Goal: Task Accomplishment & Management: Use online tool/utility

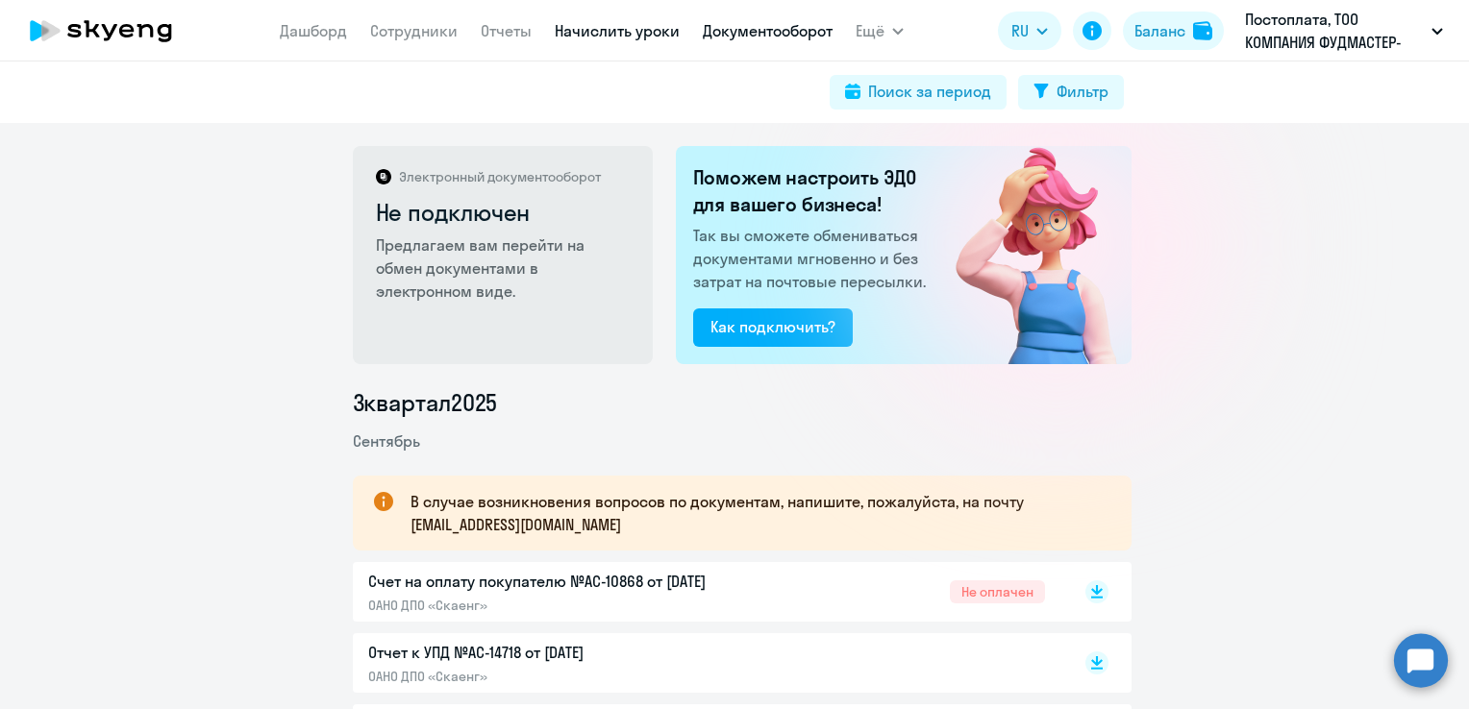
click at [578, 36] on link "Начислить уроки" at bounding box center [617, 30] width 125 height 19
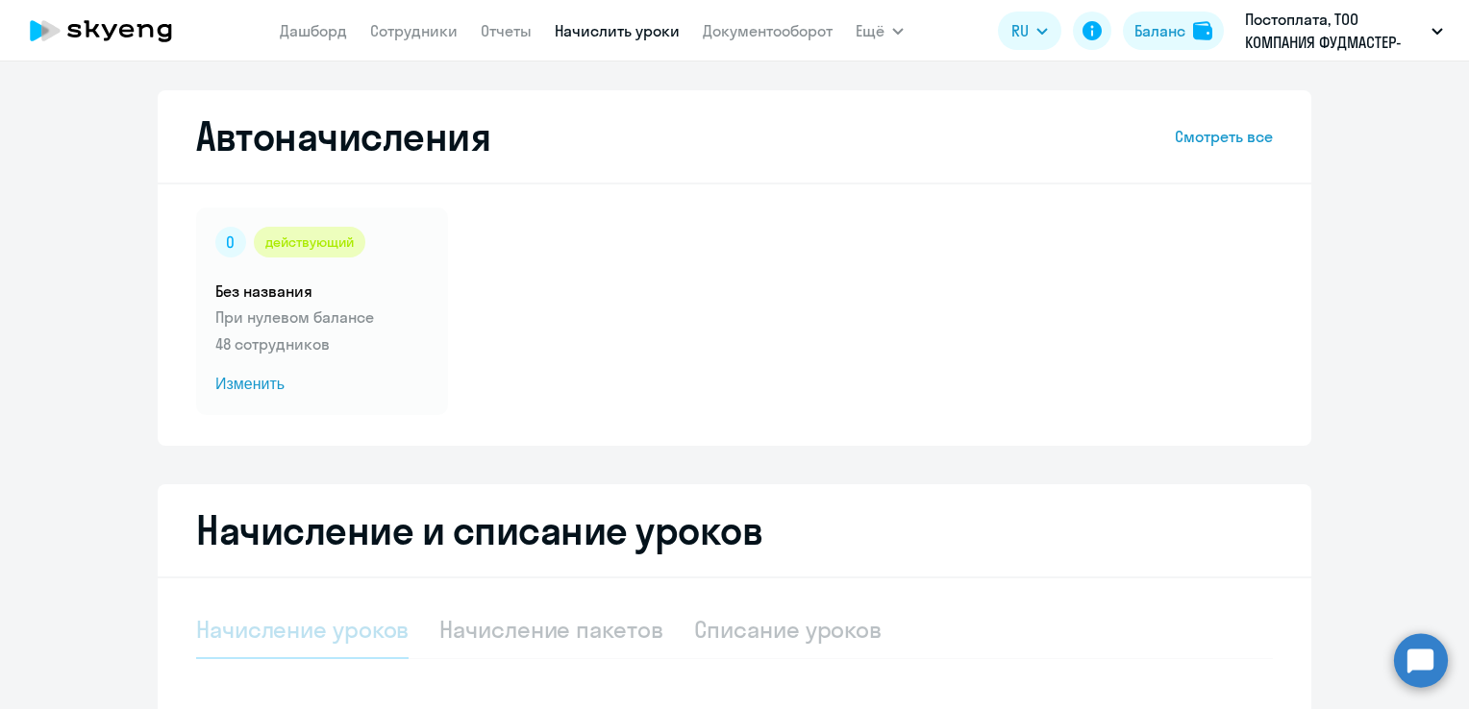
select select "10"
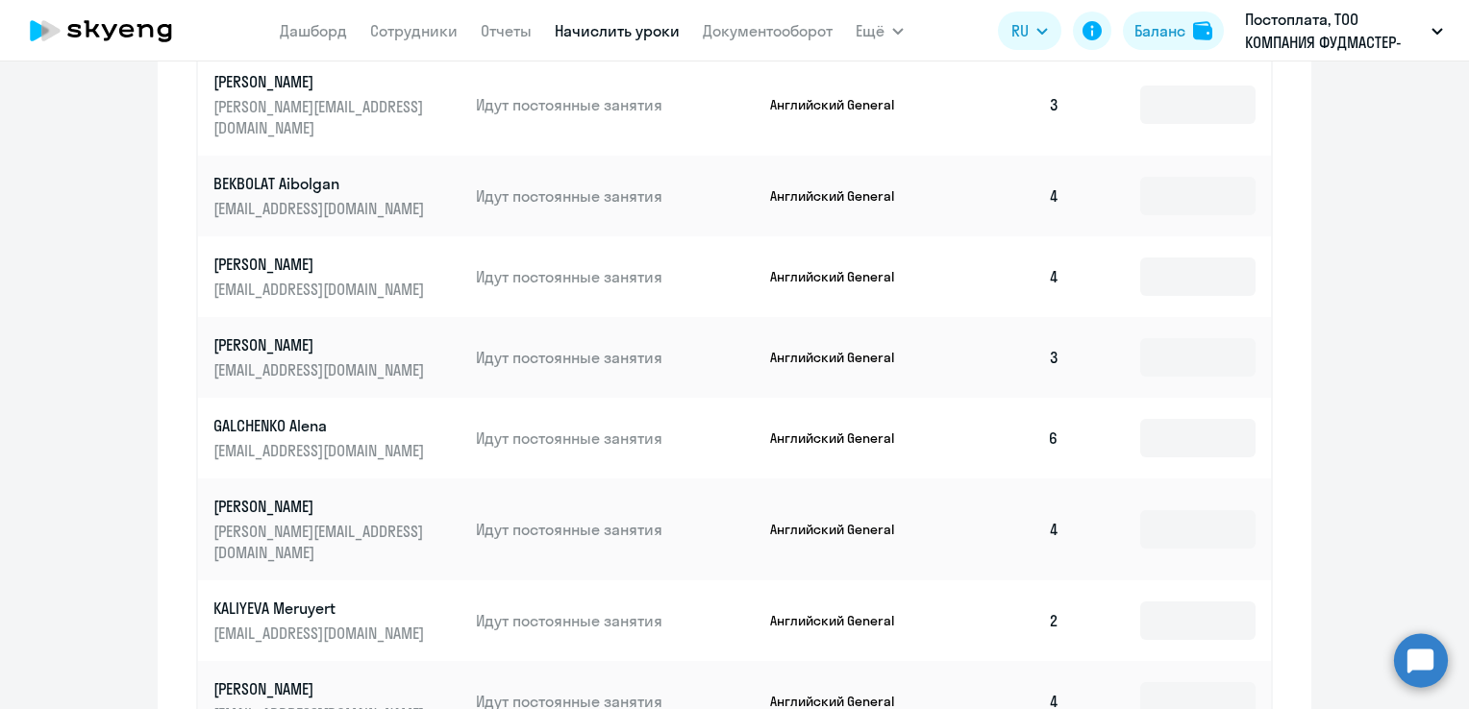
scroll to position [1181, 0]
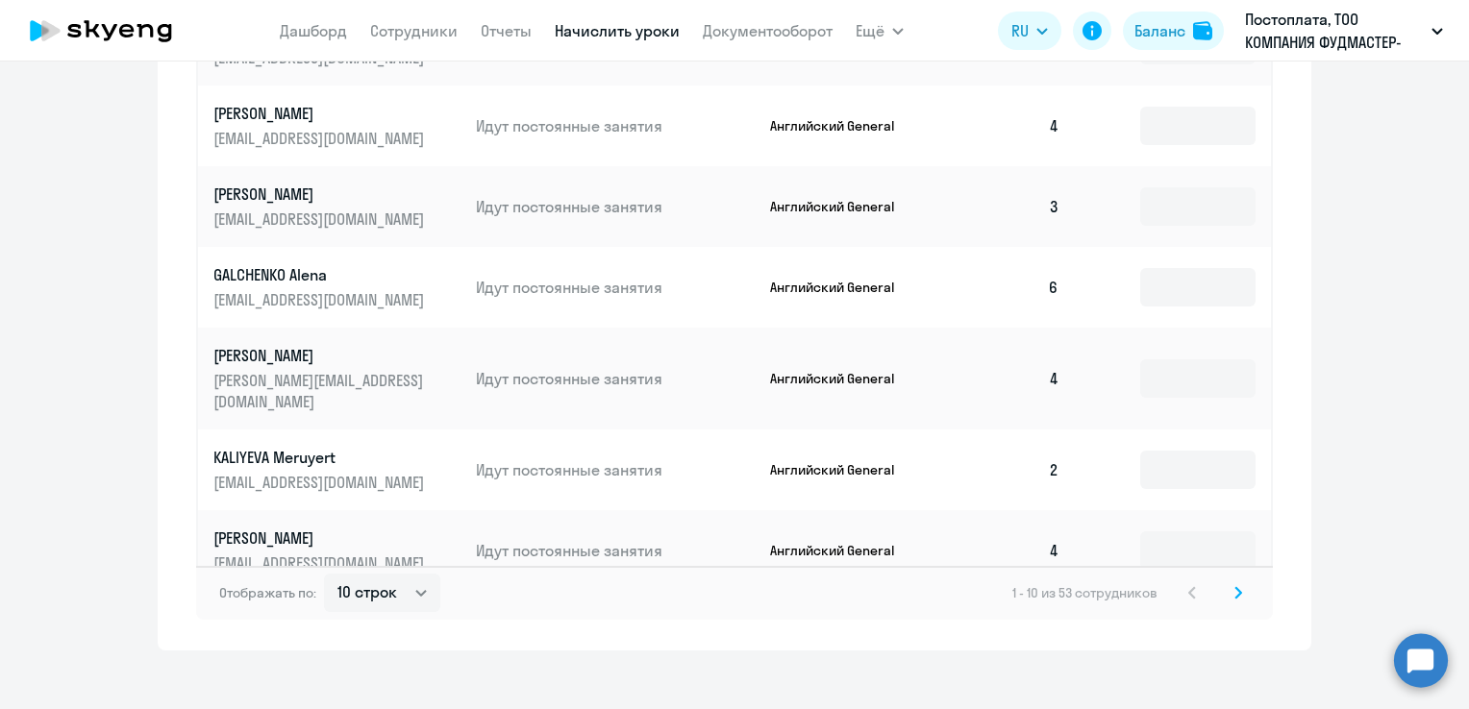
click at [1226, 581] on svg-icon at bounding box center [1237, 592] width 23 height 23
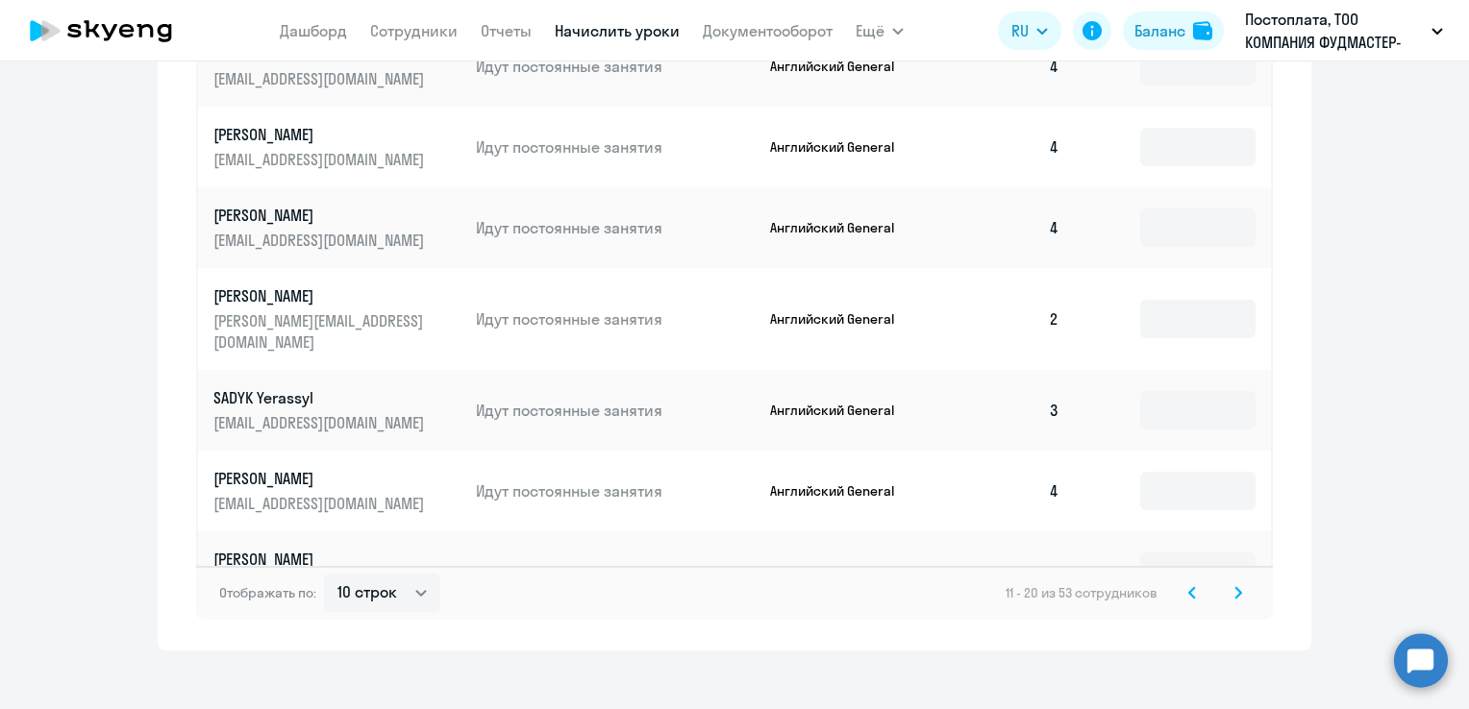
click at [1234, 586] on icon at bounding box center [1238, 592] width 8 height 13
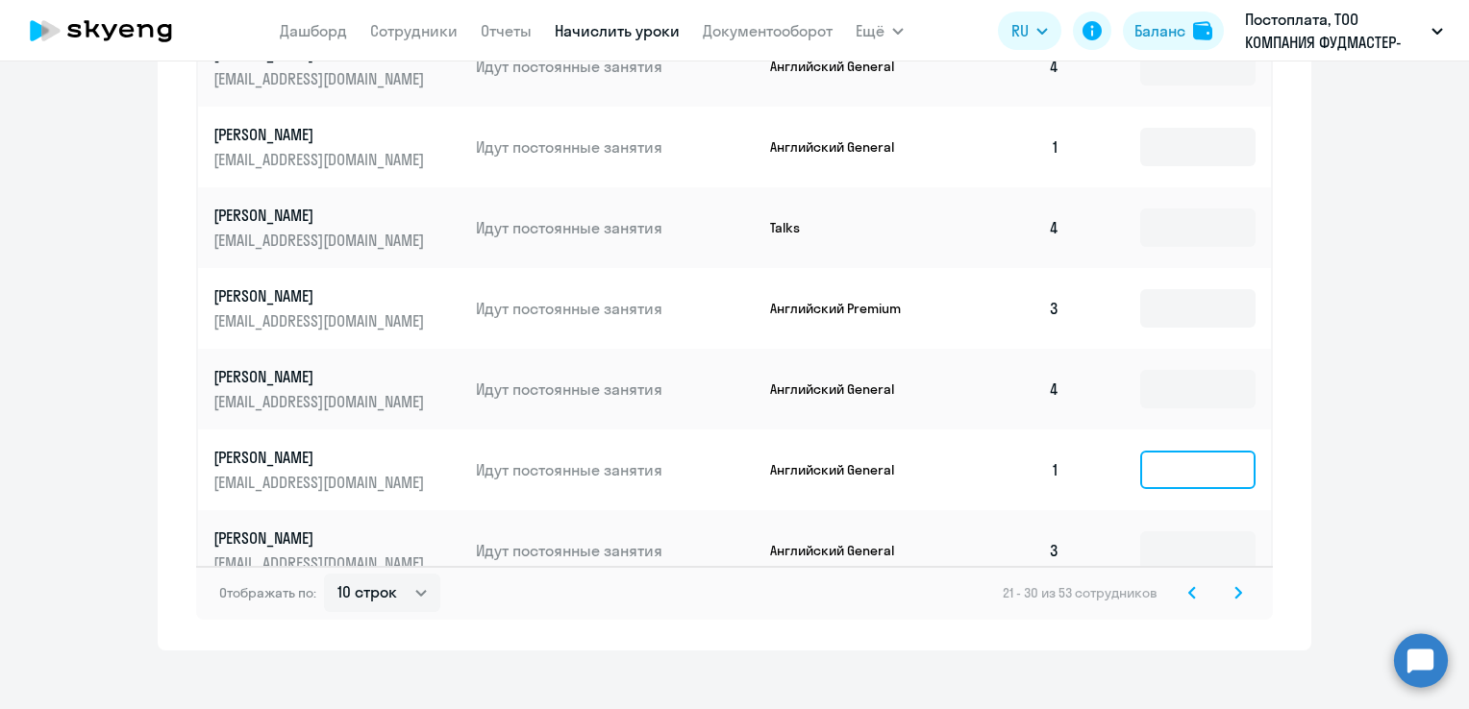
click at [1216, 451] on input at bounding box center [1197, 470] width 115 height 38
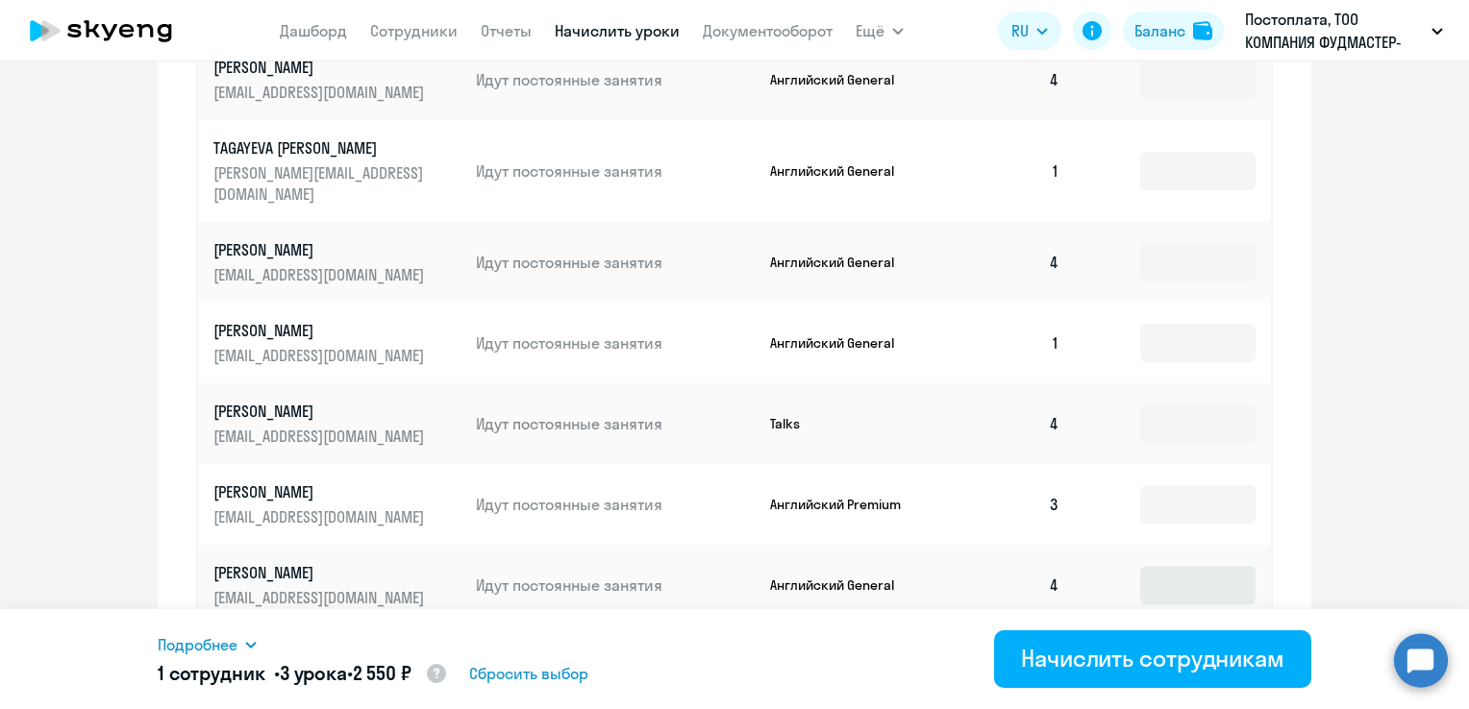
scroll to position [980, 0]
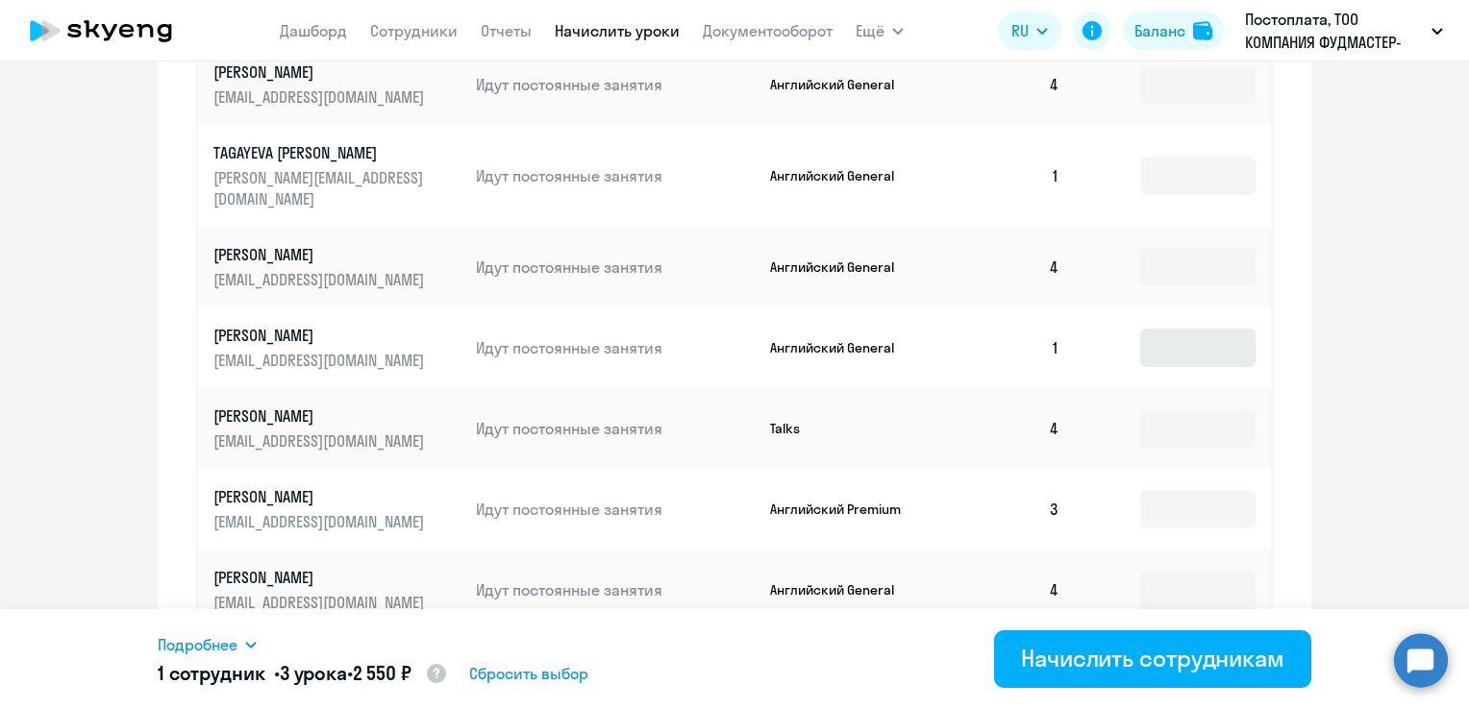
type input "3"
click at [1198, 329] on input at bounding box center [1197, 348] width 115 height 38
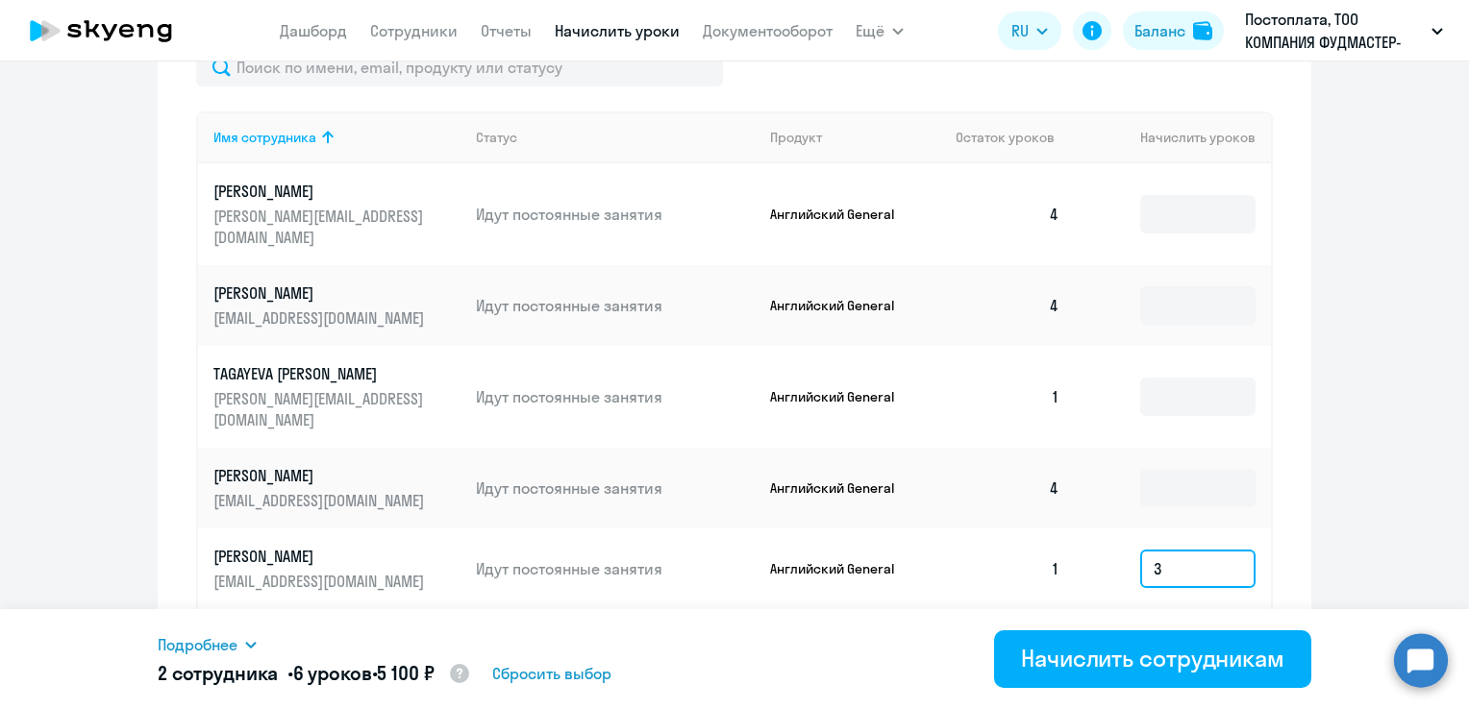
scroll to position [758, 0]
type input "3"
click at [1174, 379] on input at bounding box center [1197, 398] width 115 height 38
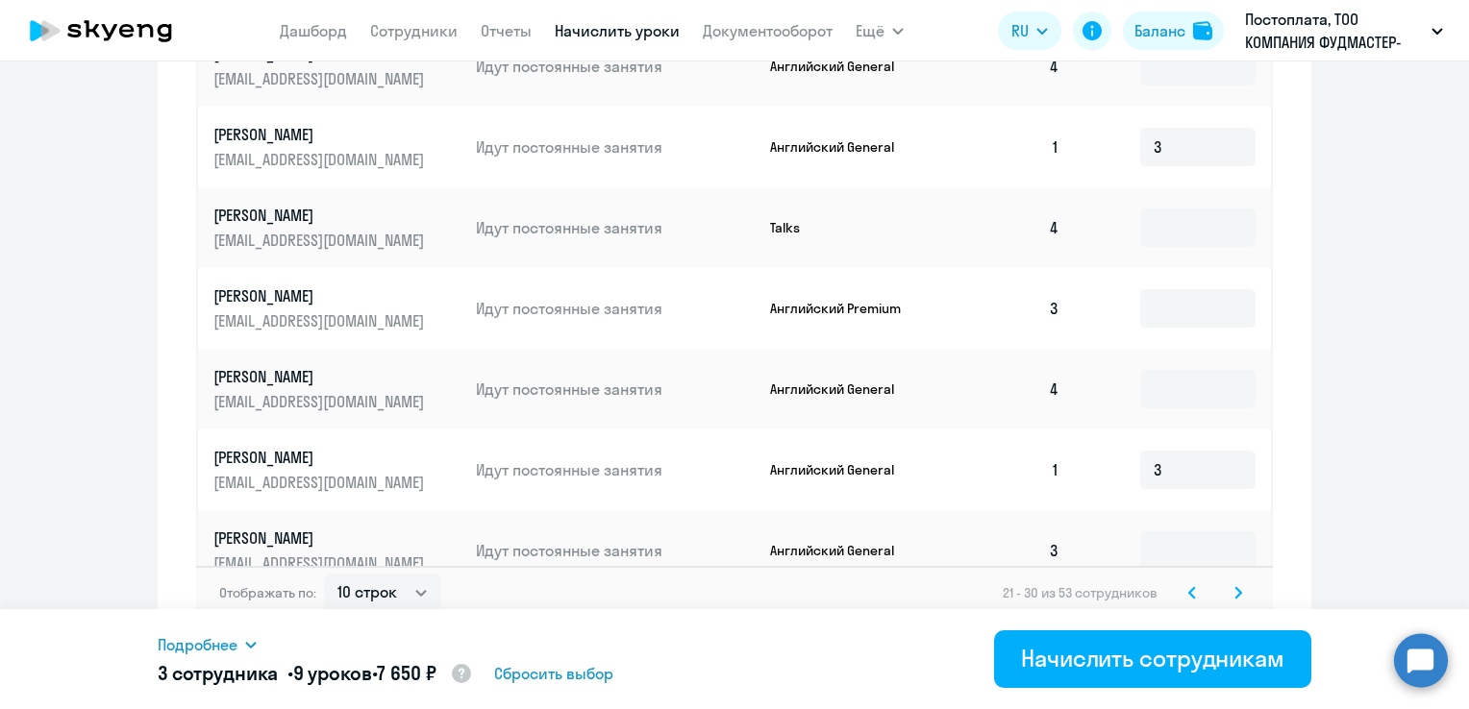
type input "3"
click at [1235, 587] on icon at bounding box center [1238, 592] width 6 height 11
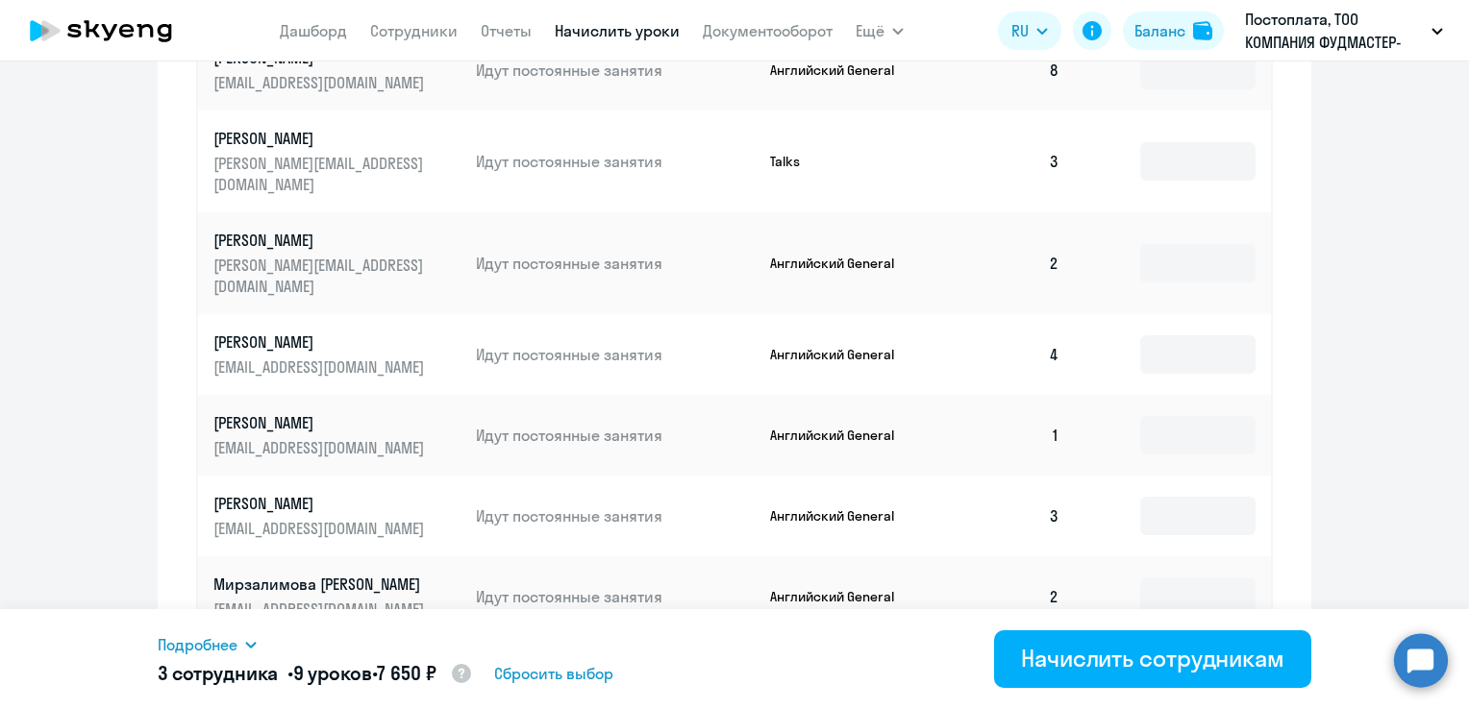
scroll to position [1143, 0]
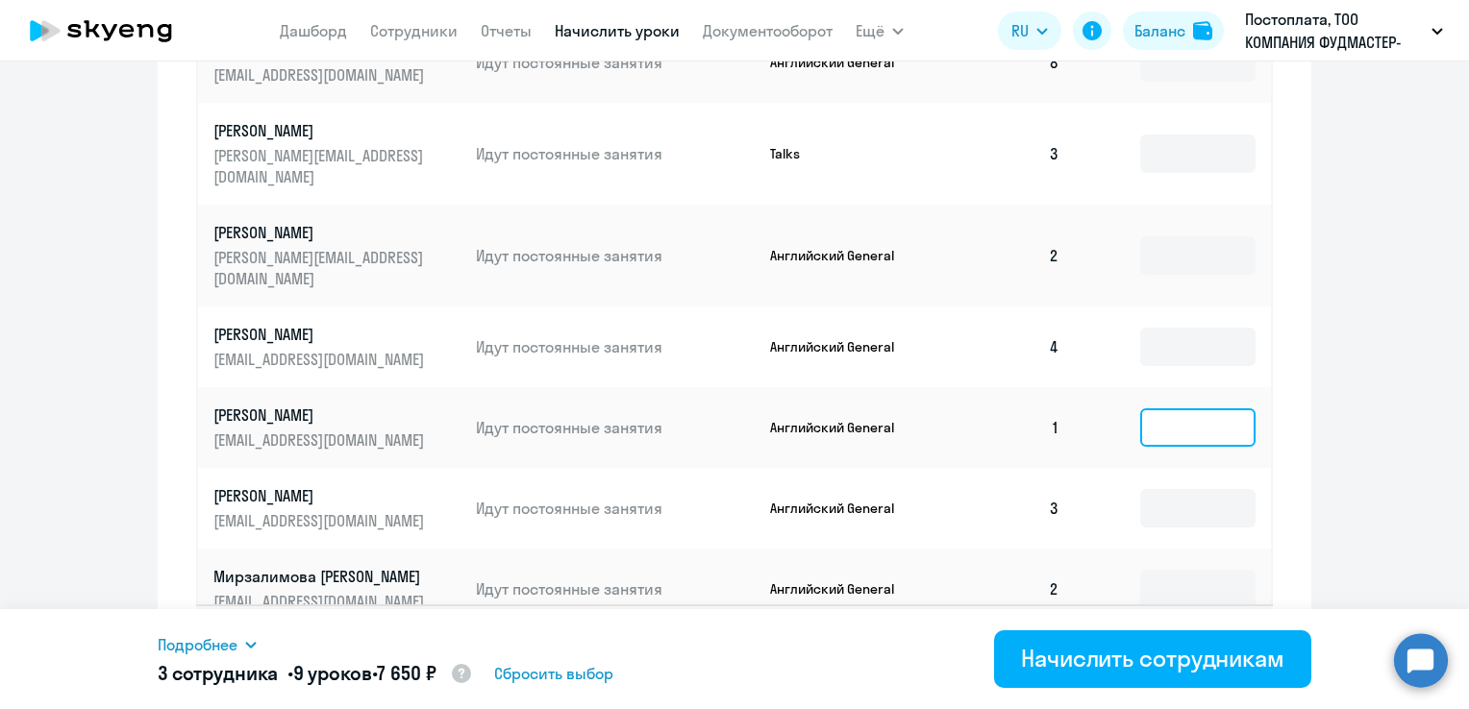
click at [1178, 408] on input at bounding box center [1197, 427] width 115 height 38
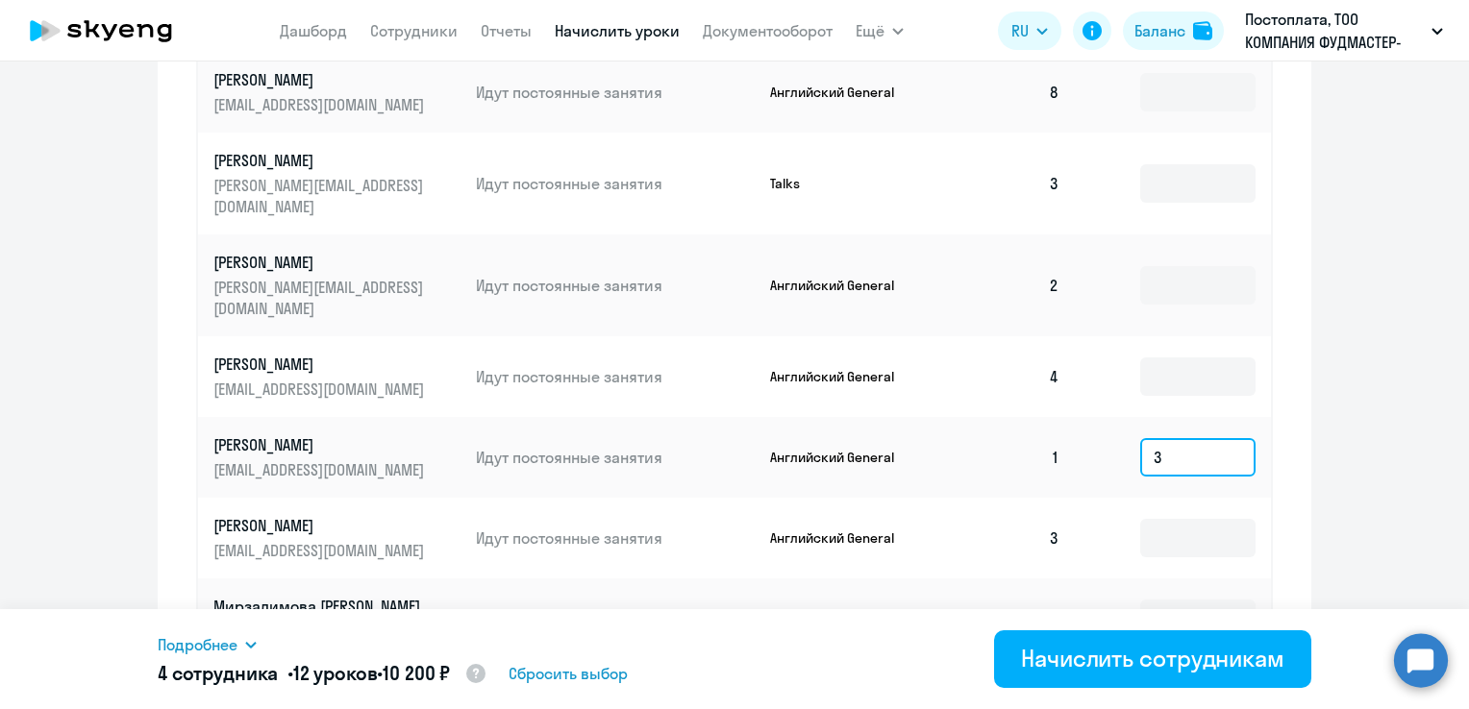
scroll to position [1181, 0]
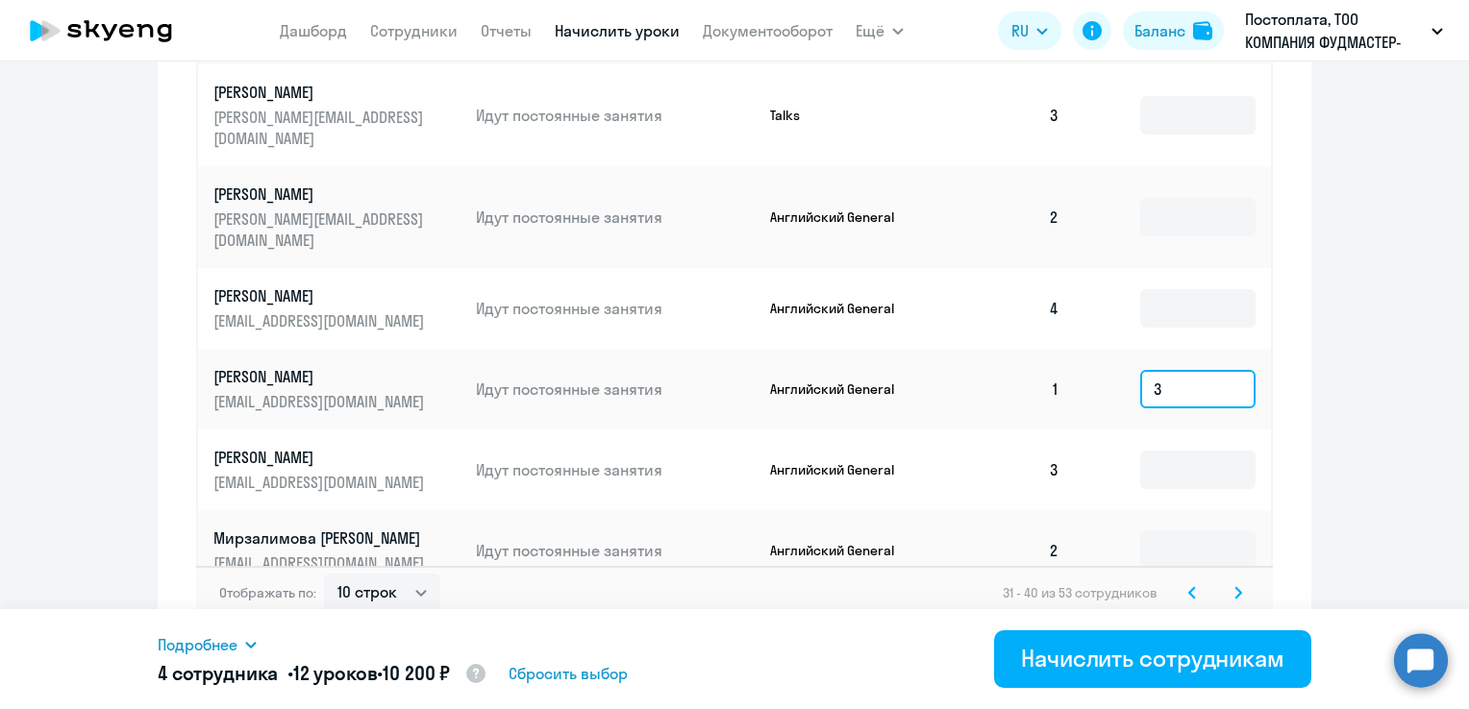
type input "3"
click at [1235, 581] on svg-icon at bounding box center [1237, 592] width 23 height 23
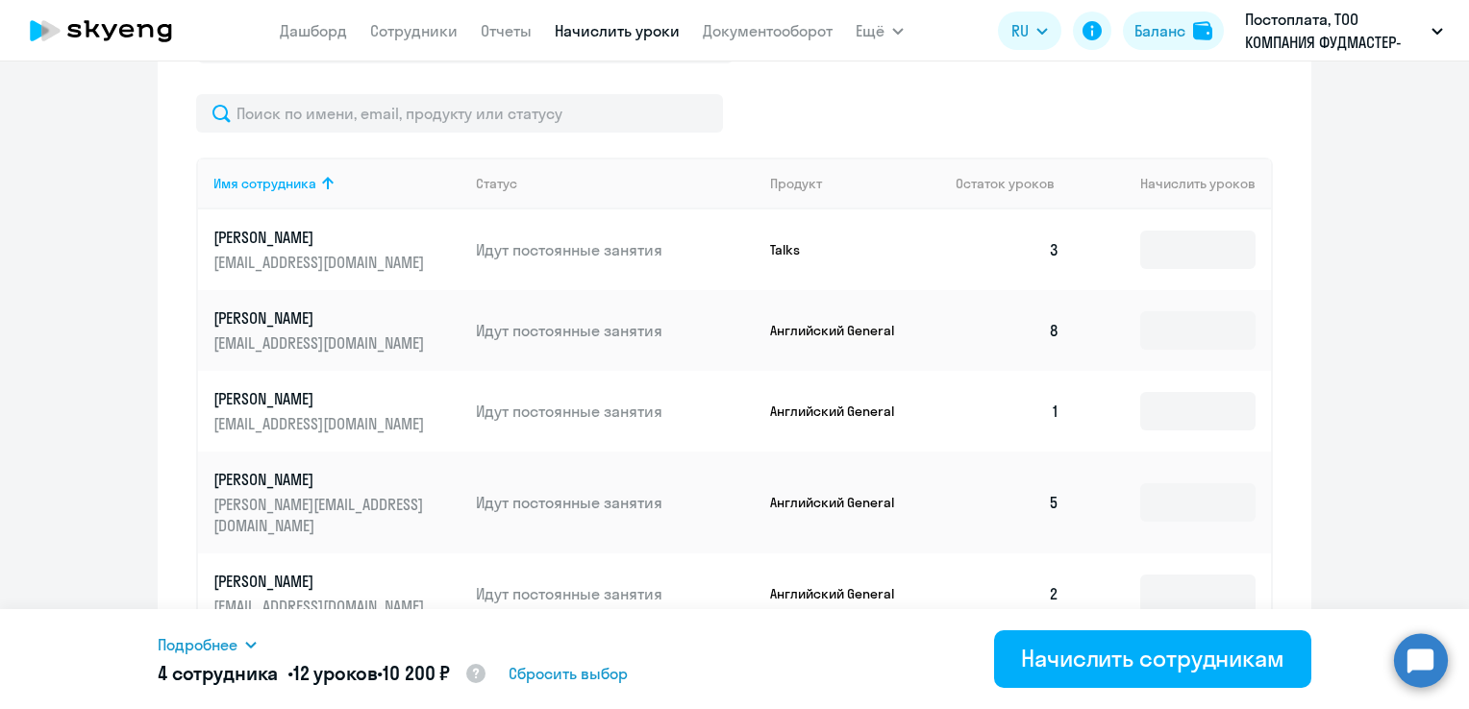
scroll to position [712, 0]
click at [1198, 408] on input at bounding box center [1197, 412] width 115 height 38
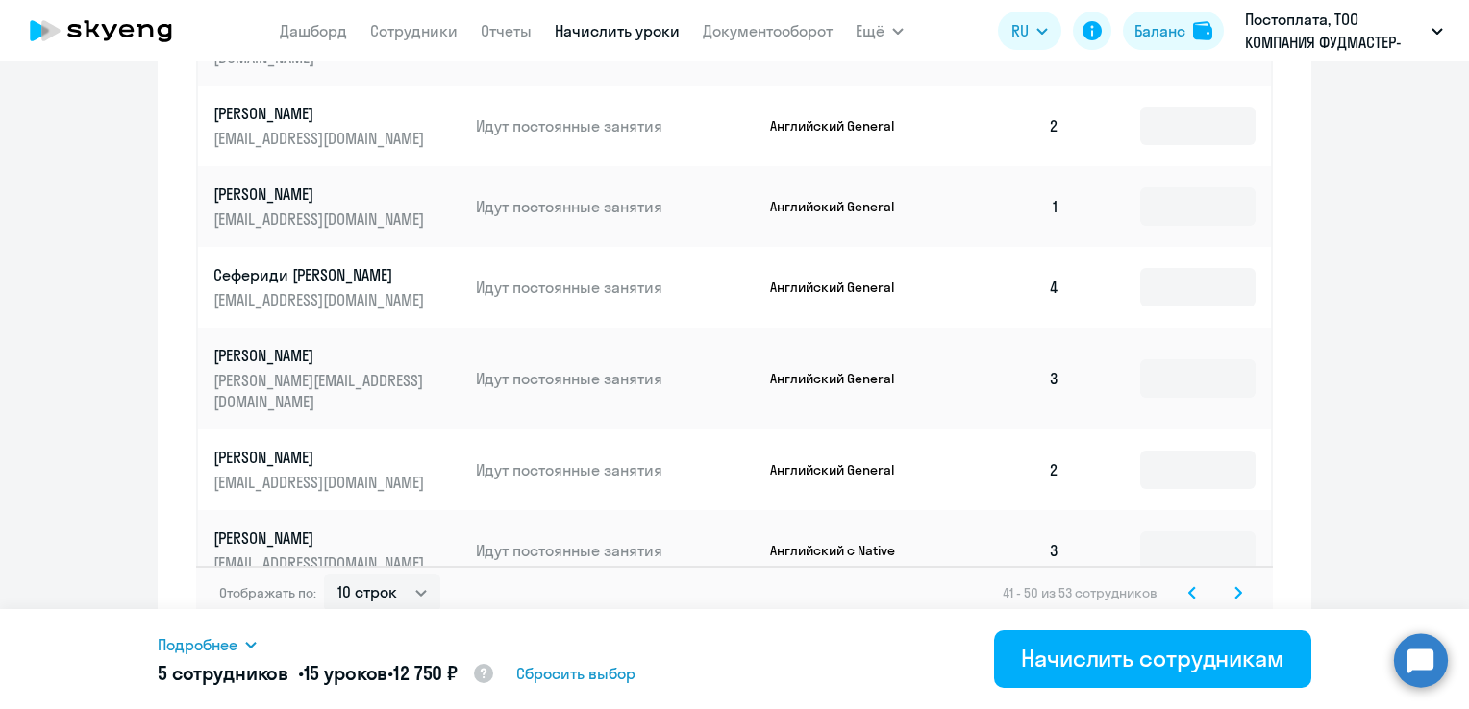
type input "3"
click at [1234, 581] on svg-icon at bounding box center [1237, 592] width 23 height 23
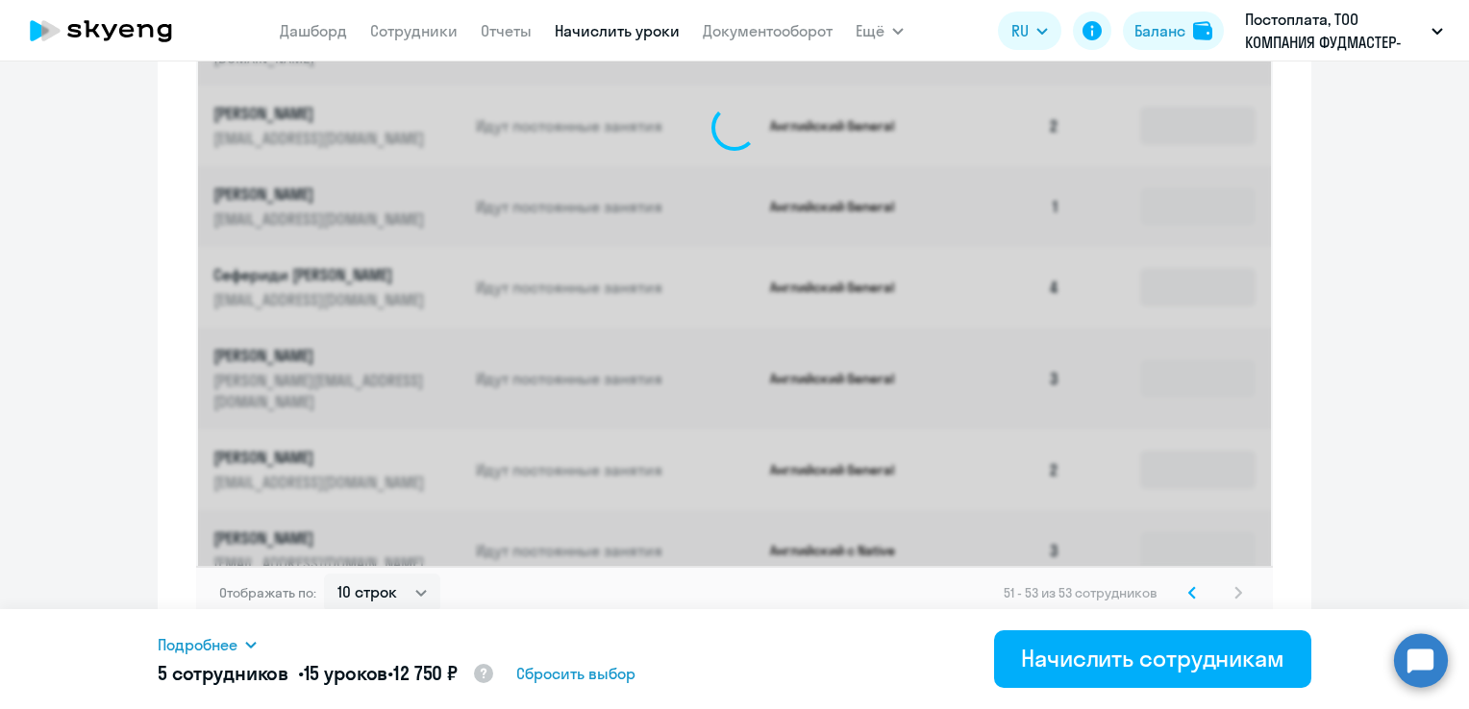
scroll to position [616, 0]
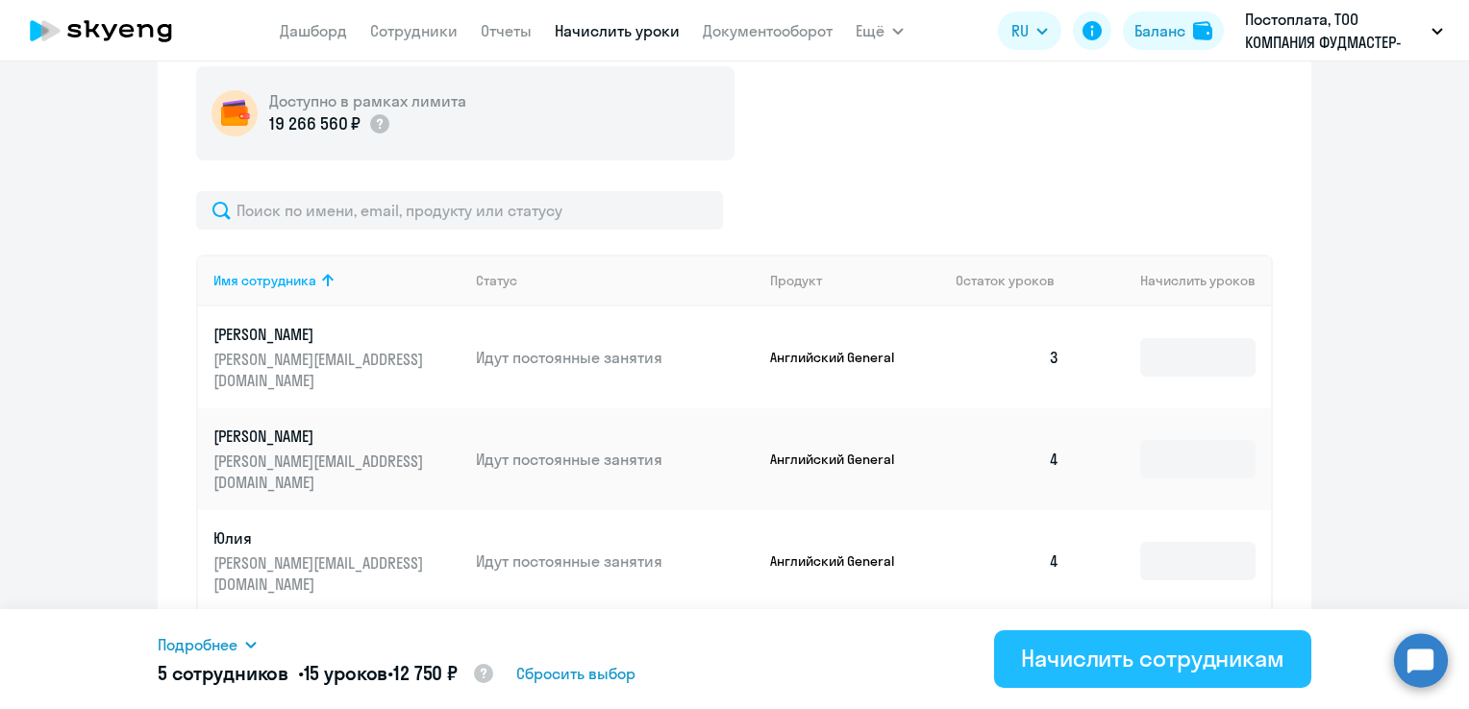
click at [1191, 674] on div "Начислить сотрудникам" at bounding box center [1152, 658] width 263 height 31
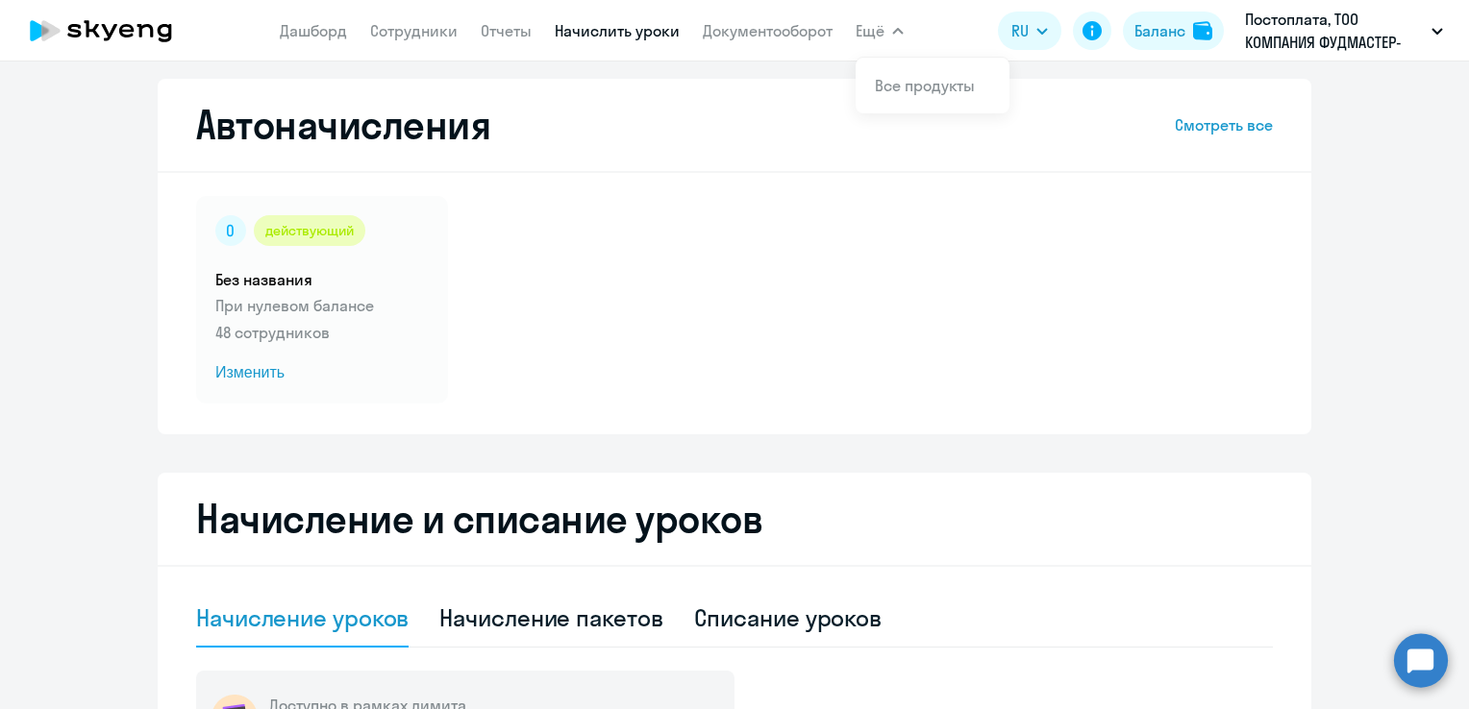
scroll to position [0, 0]
